Goal: Navigation & Orientation: Find specific page/section

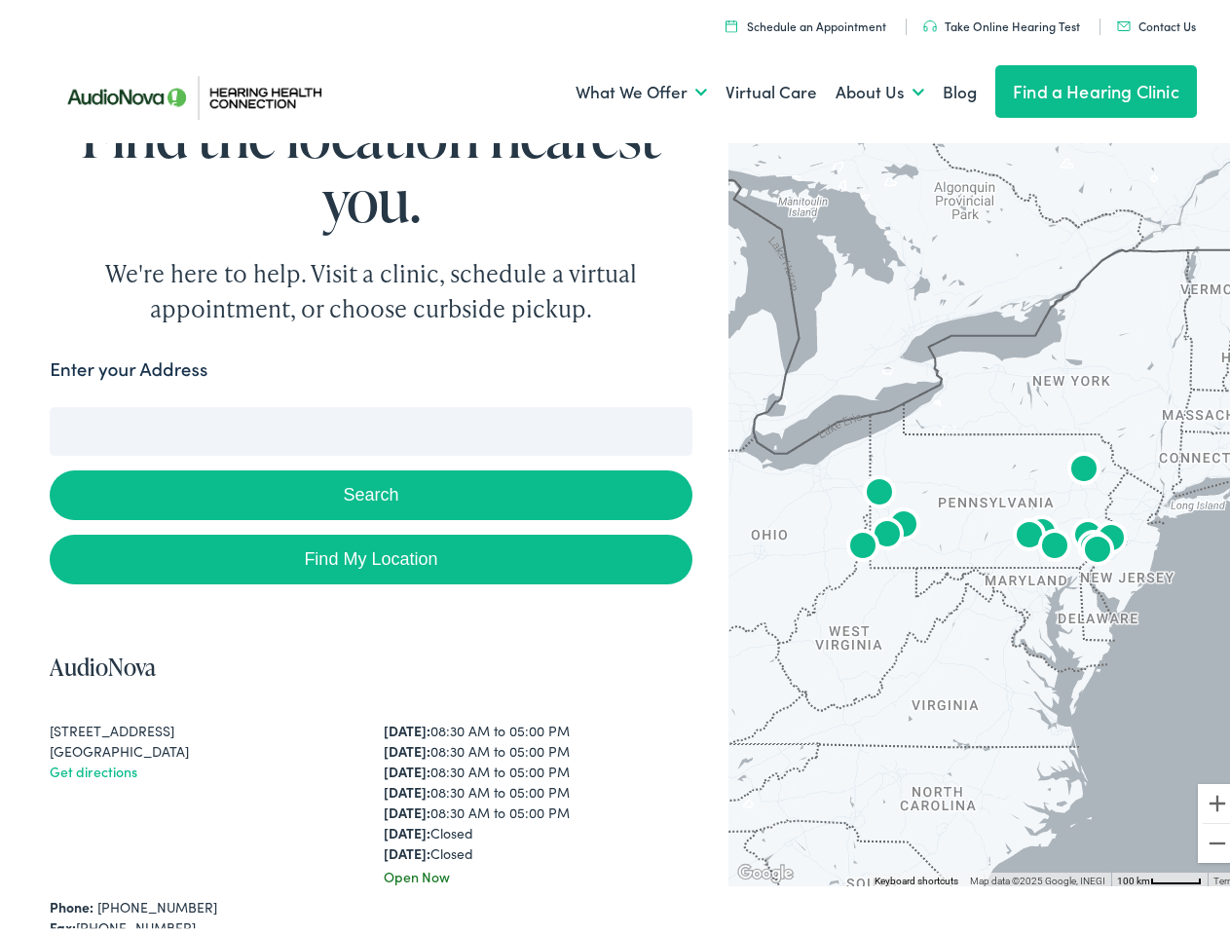
click at [615, 467] on button "Search" at bounding box center [371, 490] width 642 height 50
click at [623, 87] on link "What We Offer" at bounding box center [641, 87] width 131 height 72
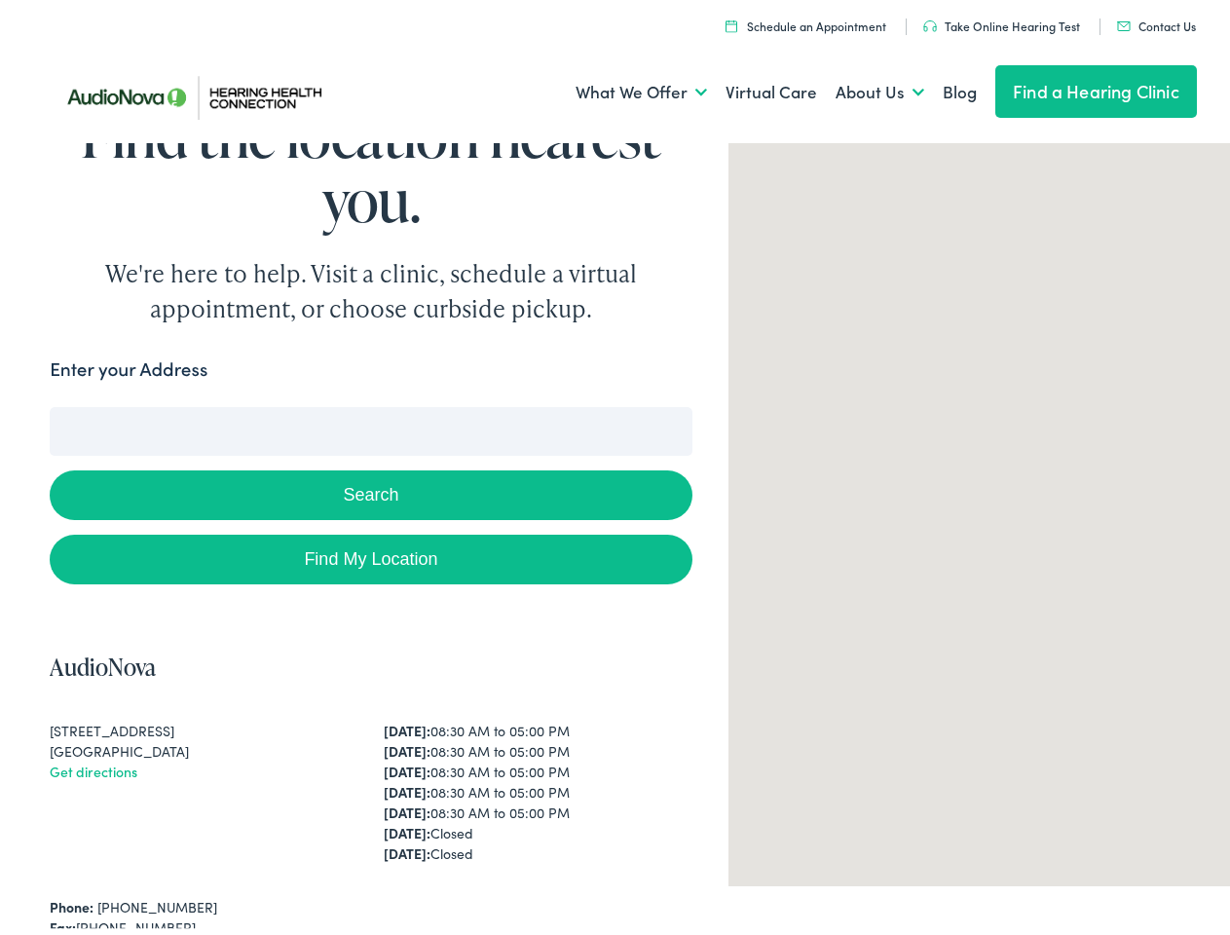
click at [859, 87] on link "About Us" at bounding box center [880, 87] width 89 height 72
click at [786, 402] on button "Search" at bounding box center [794, 403] width 24 height 24
click at [366, 489] on button "Search" at bounding box center [371, 490] width 642 height 50
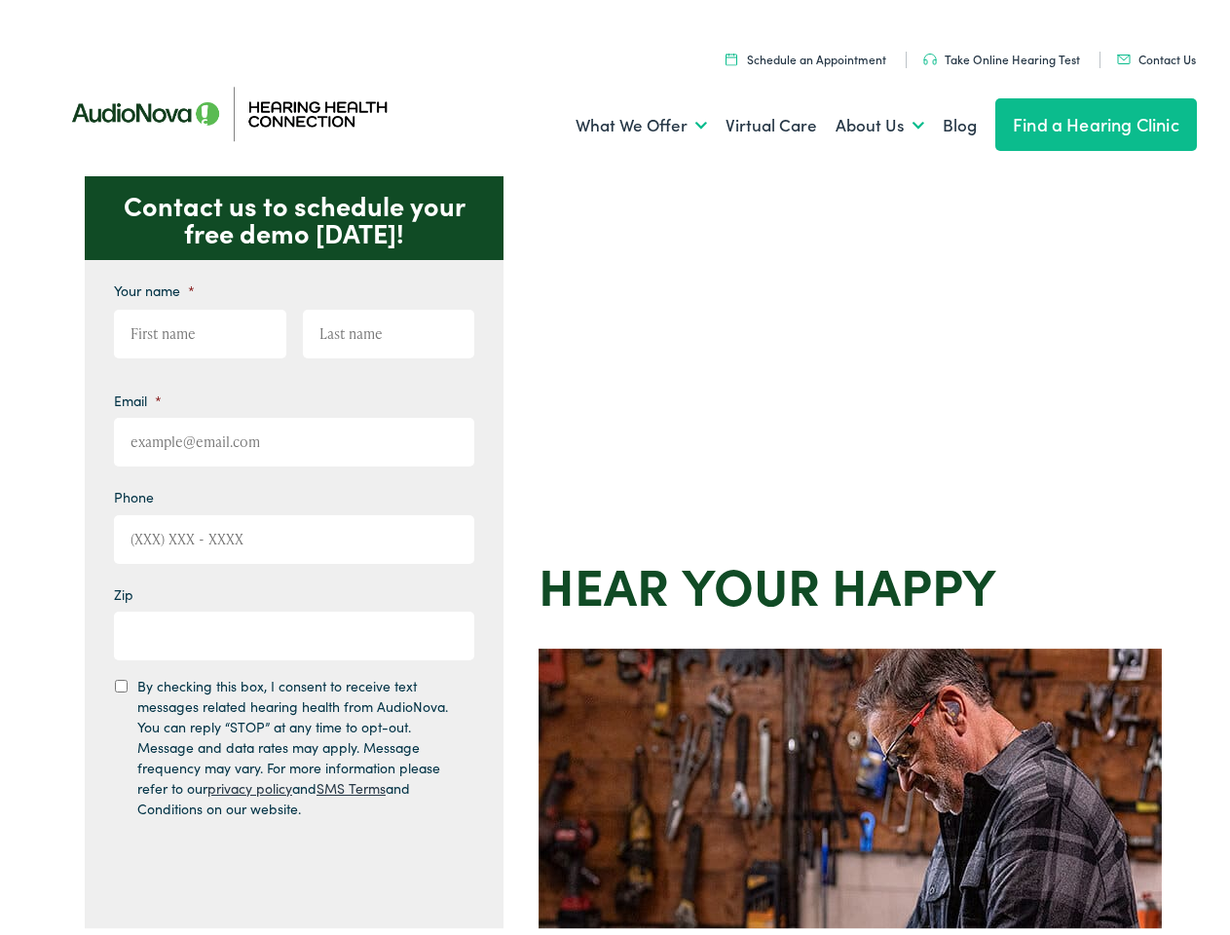
click at [615, 467] on div "Contact us to schedule your free demo today! Give us a call 888-480-2052 Email …" at bounding box center [623, 847] width 1247 height 1355
click at [623, 120] on link "What We Offer" at bounding box center [641, 120] width 131 height 72
click at [859, 120] on link "About Us" at bounding box center [880, 120] width 89 height 72
